Goal: Information Seeking & Learning: Learn about a topic

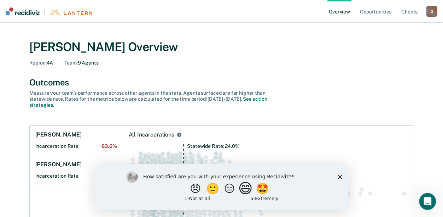
click at [251, 187] on button "😄" at bounding box center [246, 188] width 17 height 14
